Goal: Task Accomplishment & Management: Manage account settings

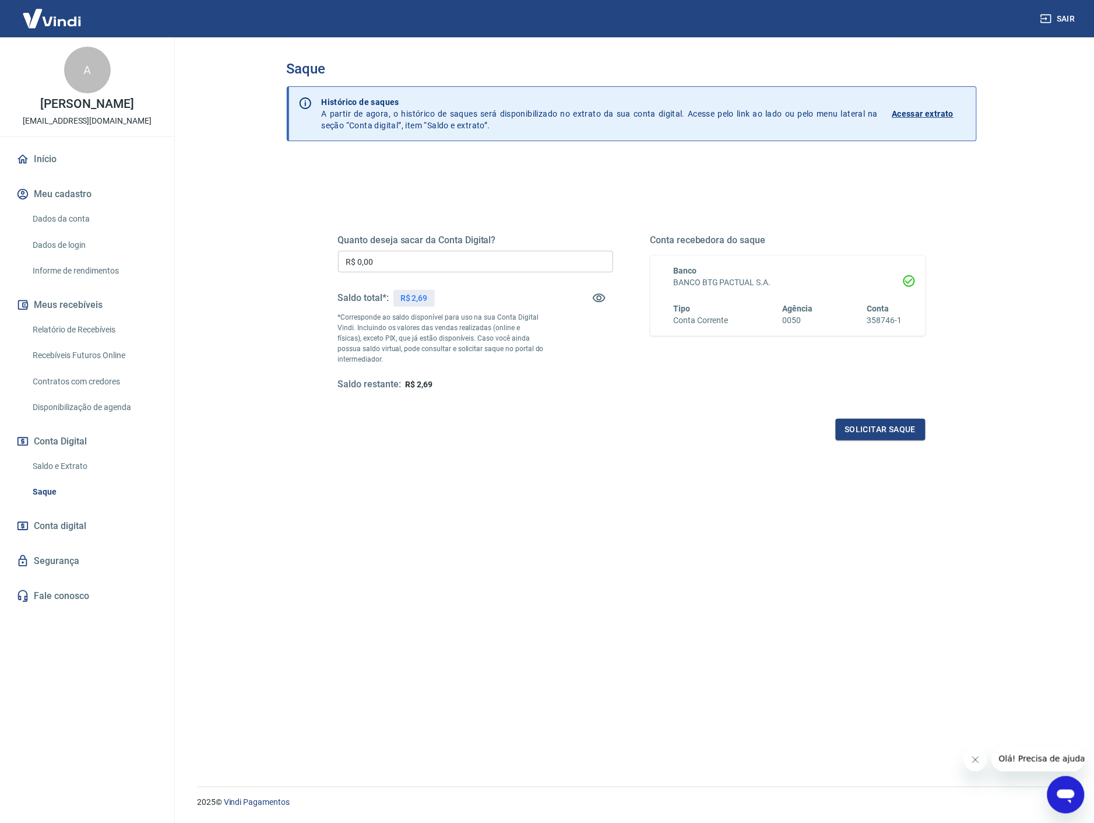
click at [467, 348] on p "*Corresponde ao saldo disponível para uso na sua Conta Digital Vindi. Incluindo…" at bounding box center [441, 338] width 206 height 52
click at [512, 405] on div "Quanto deseja sacar da Conta Digital? R$ 0,00 ​ Saldo total*: R$ 2,69 *Correspo…" at bounding box center [632, 323] width 588 height 234
drag, startPoint x: 435, startPoint y: 383, endPoint x: 314, endPoint y: 382, distance: 121.3
click at [432, 382] on div "Saldo restante: R$ 2,69" at bounding box center [475, 384] width 275 height 12
click at [56, 465] on link "Saldo e Extrato" at bounding box center [94, 466] width 132 height 24
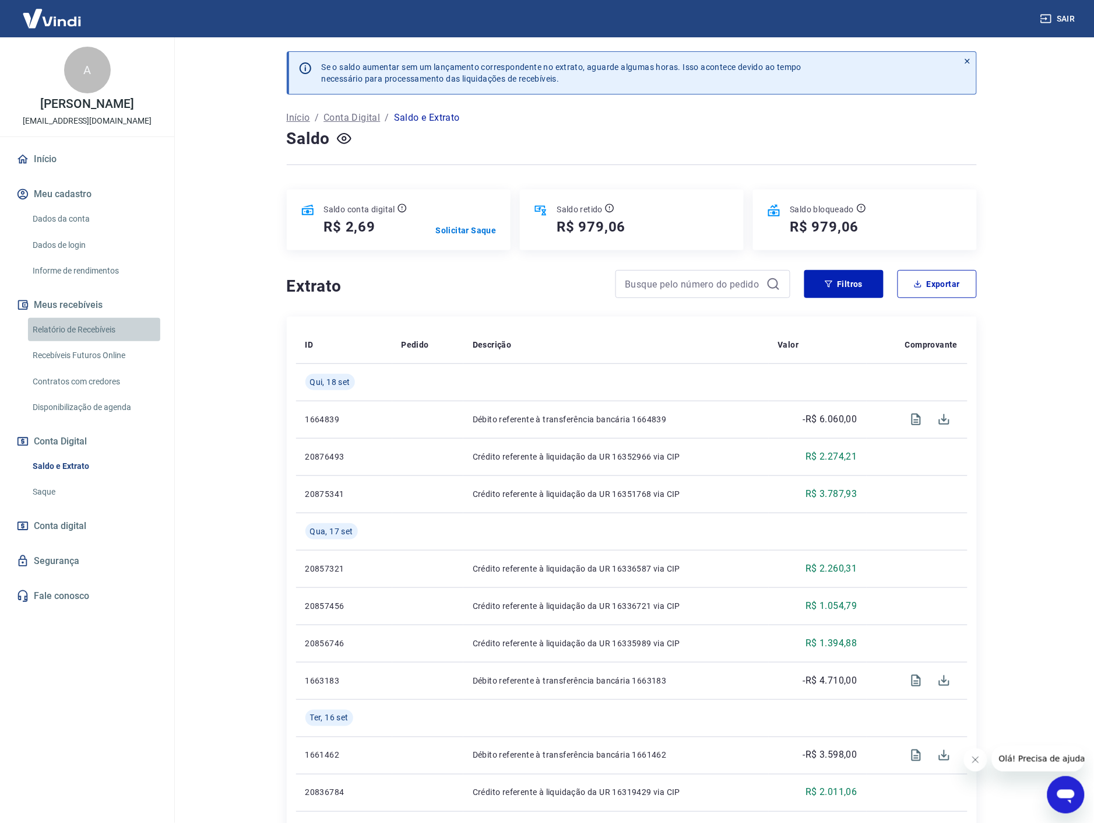
click at [62, 331] on link "Relatório de Recebíveis" at bounding box center [94, 330] width 132 height 24
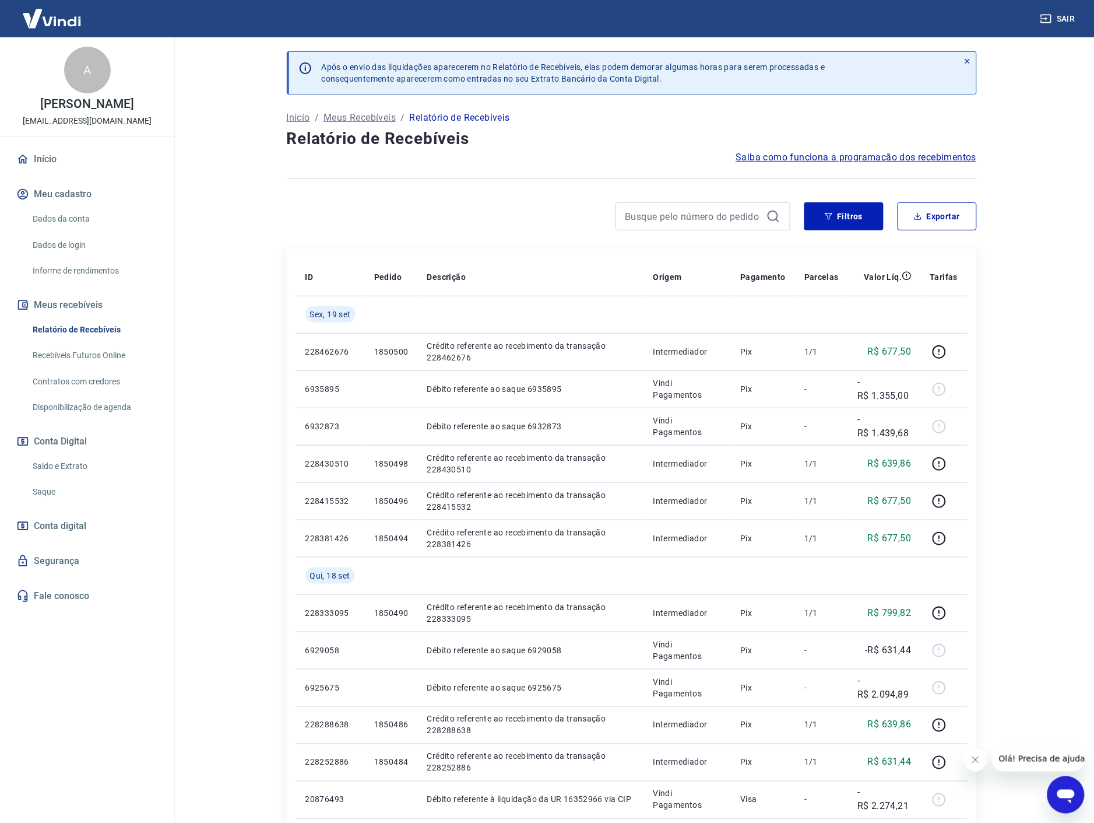
drag, startPoint x: 517, startPoint y: 243, endPoint x: 509, endPoint y: 240, distance: 8.7
click at [510, 240] on div "Após o envio das liquidações aparecerem no Relatório de Recebíveis, elas podem …" at bounding box center [632, 647] width 718 height 1221
click at [517, 236] on div "Filtros Exportar" at bounding box center [632, 220] width 690 height 37
drag, startPoint x: 511, startPoint y: 201, endPoint x: 470, endPoint y: 196, distance: 40.5
click at [510, 201] on div "Após o envio das liquidações aparecerem no Relatório de Recebíveis, elas podem …" at bounding box center [632, 647] width 718 height 1221
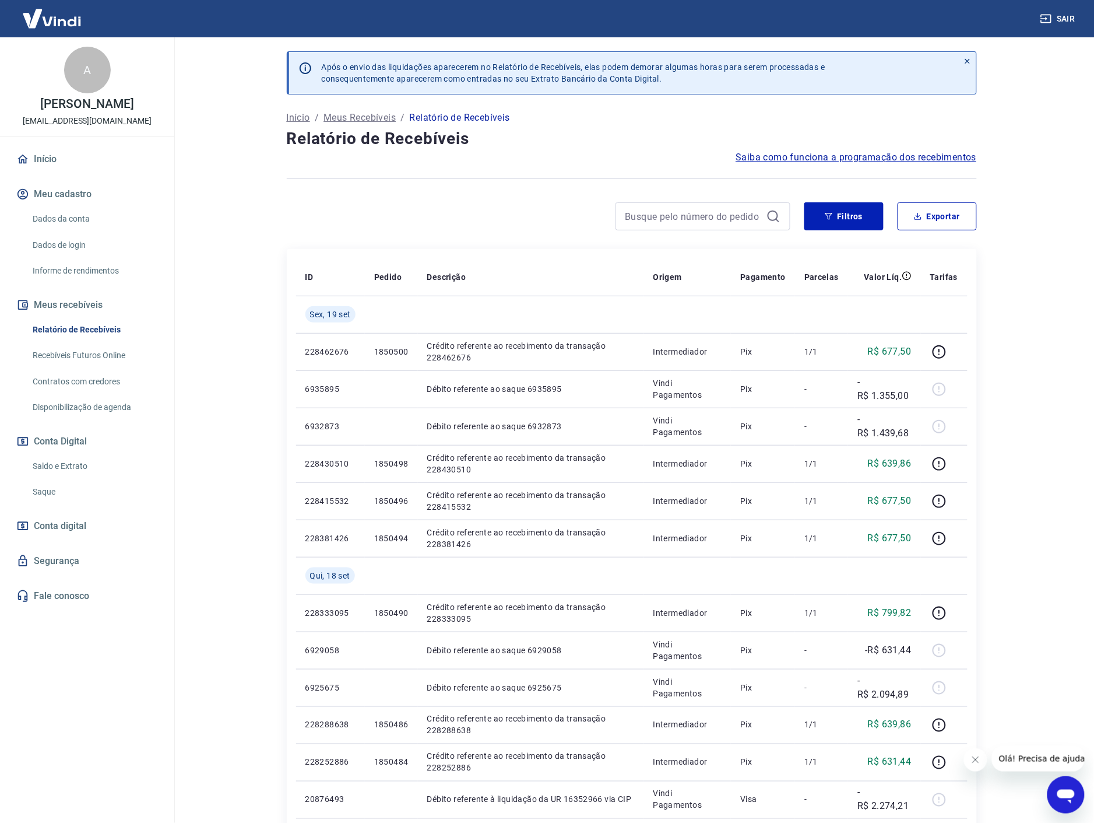
click at [368, 171] on div at bounding box center [632, 178] width 690 height 29
click at [97, 351] on link "Recebíveis Futuros Online" at bounding box center [94, 355] width 132 height 24
